Goal: Communication & Community: Connect with others

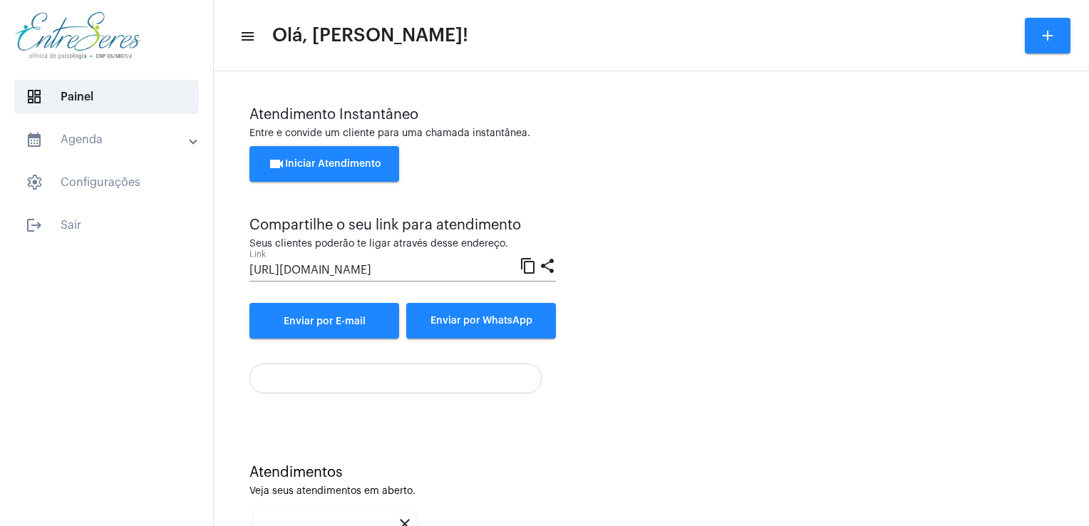
scroll to position [190, 0]
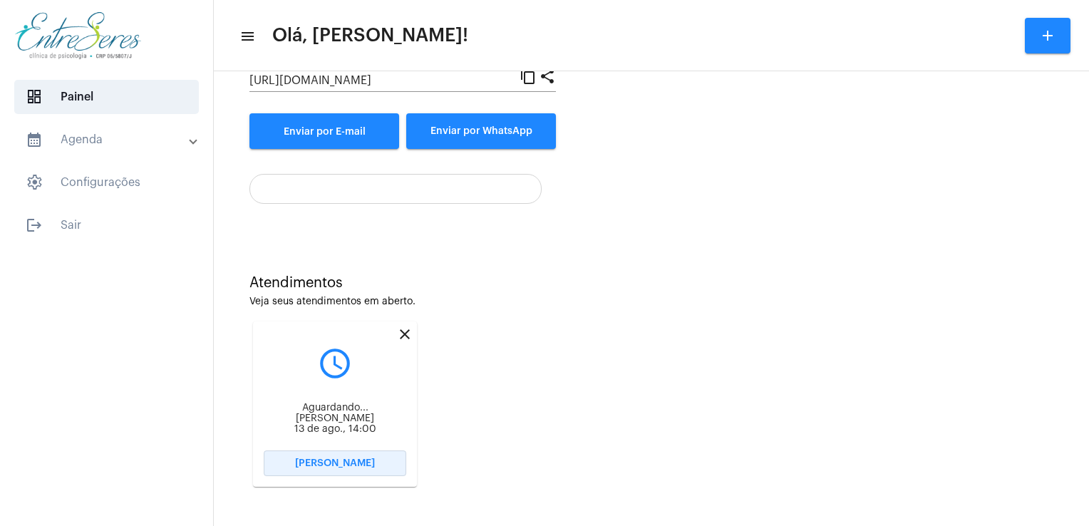
click at [339, 470] on button "Abrir Chamada" at bounding box center [335, 463] width 143 height 26
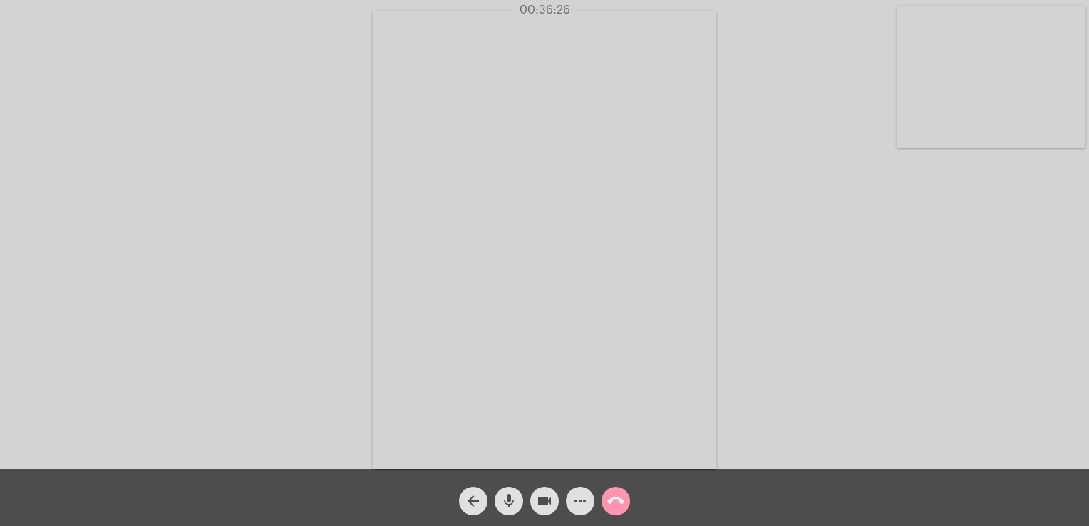
click at [947, 94] on video at bounding box center [991, 77] width 189 height 142
click at [257, 221] on video at bounding box center [190, 238] width 189 height 252
click at [623, 512] on span "call_end" at bounding box center [615, 501] width 17 height 29
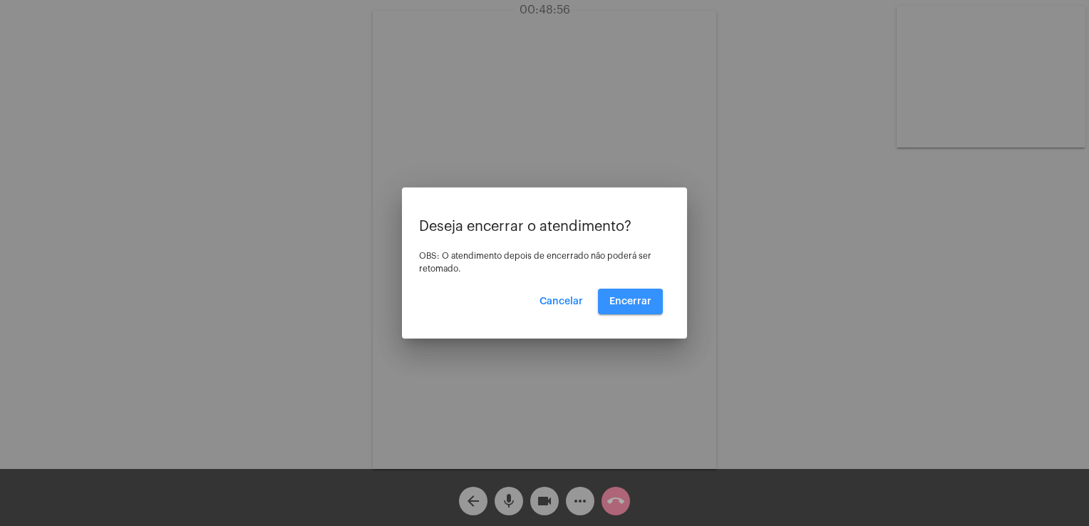
click at [631, 303] on span "Encerrar" at bounding box center [630, 302] width 42 height 10
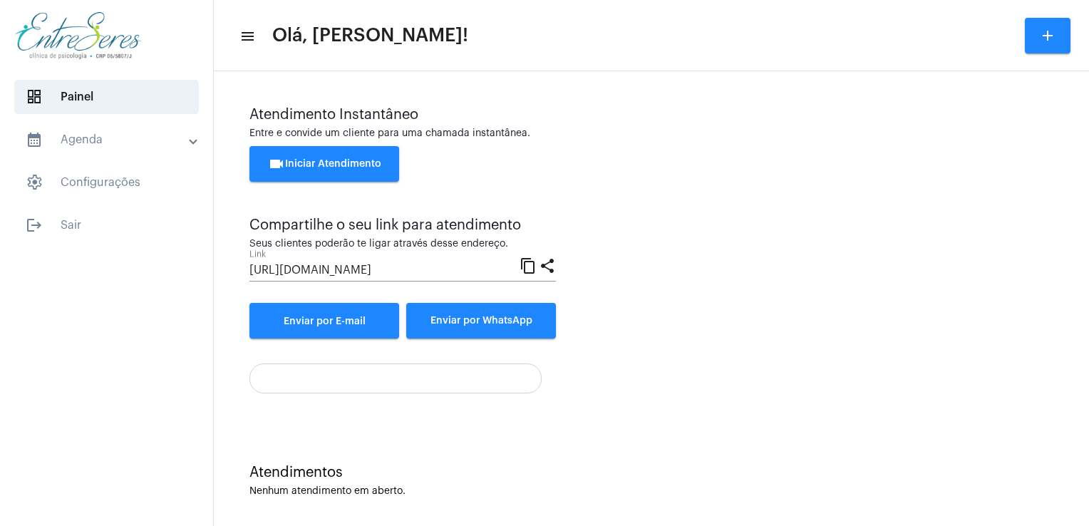
click at [409, 1] on mat-toolbar "menu Olá, Juliana! add" at bounding box center [651, 35] width 875 height 71
